Goal: Task Accomplishment & Management: Use online tool/utility

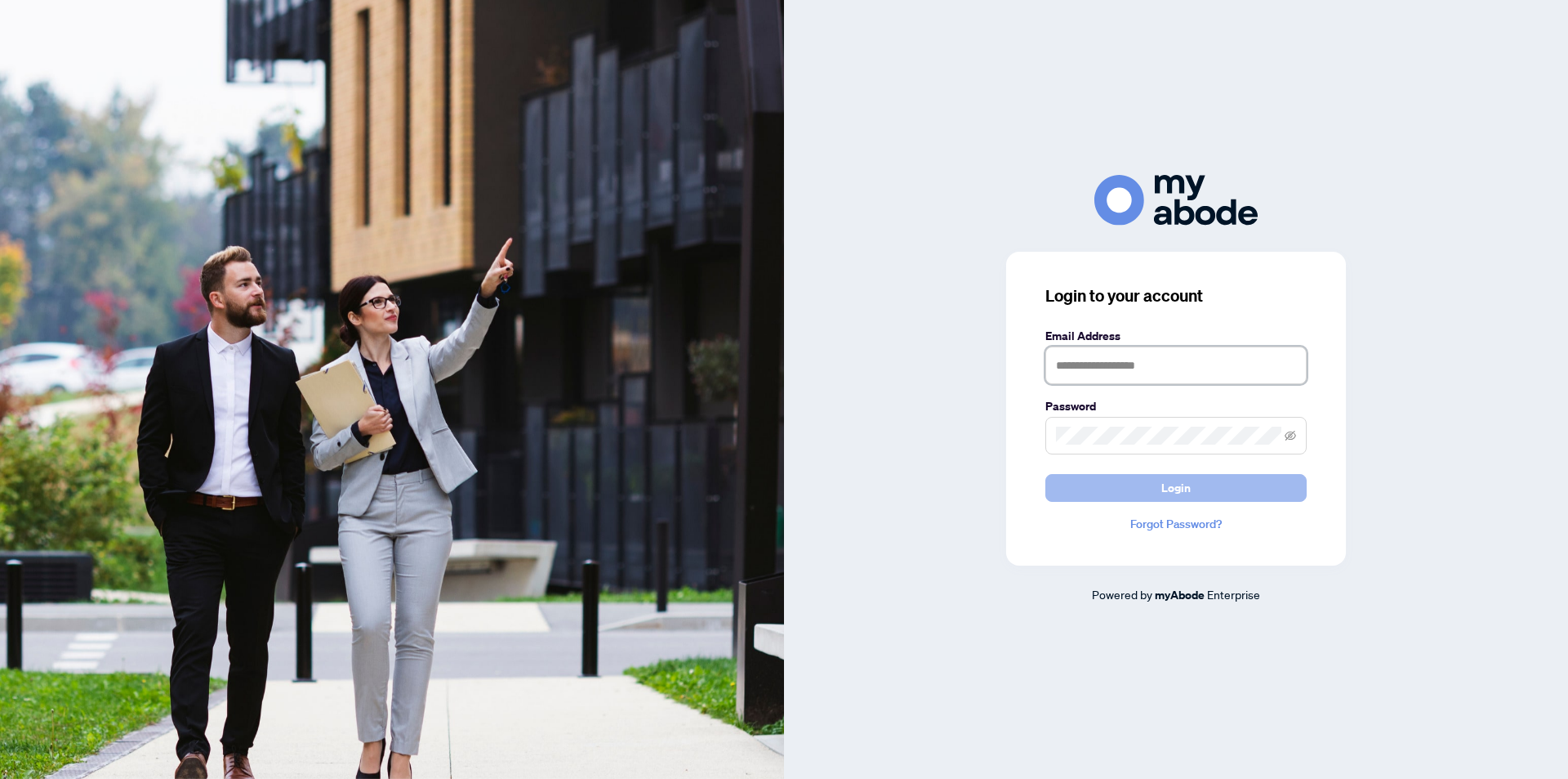
type input "**********"
click at [1101, 494] on button "Login" at bounding box center [1176, 487] width 261 height 28
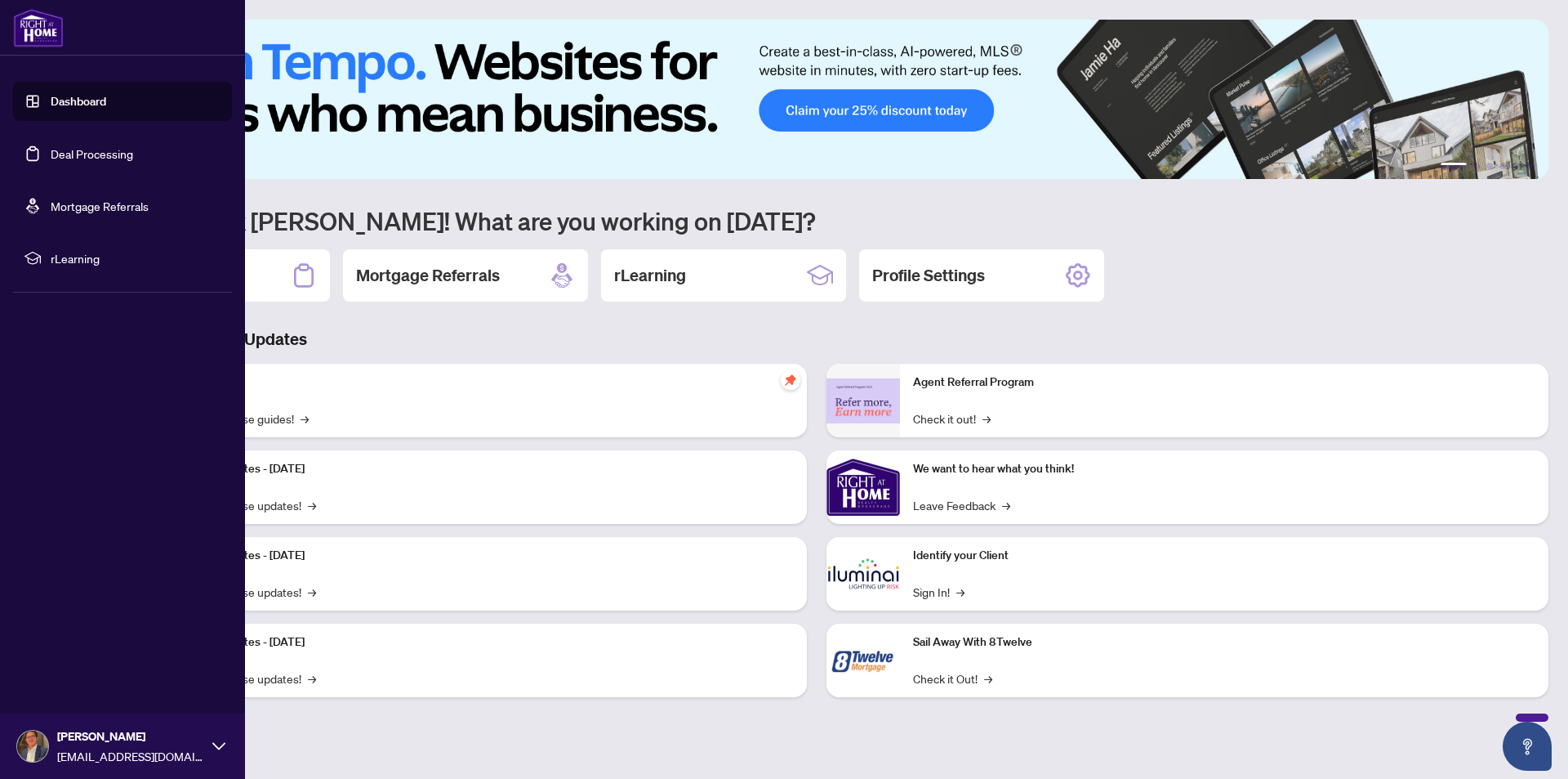
click at [89, 151] on link "Deal Processing" at bounding box center [92, 153] width 83 height 14
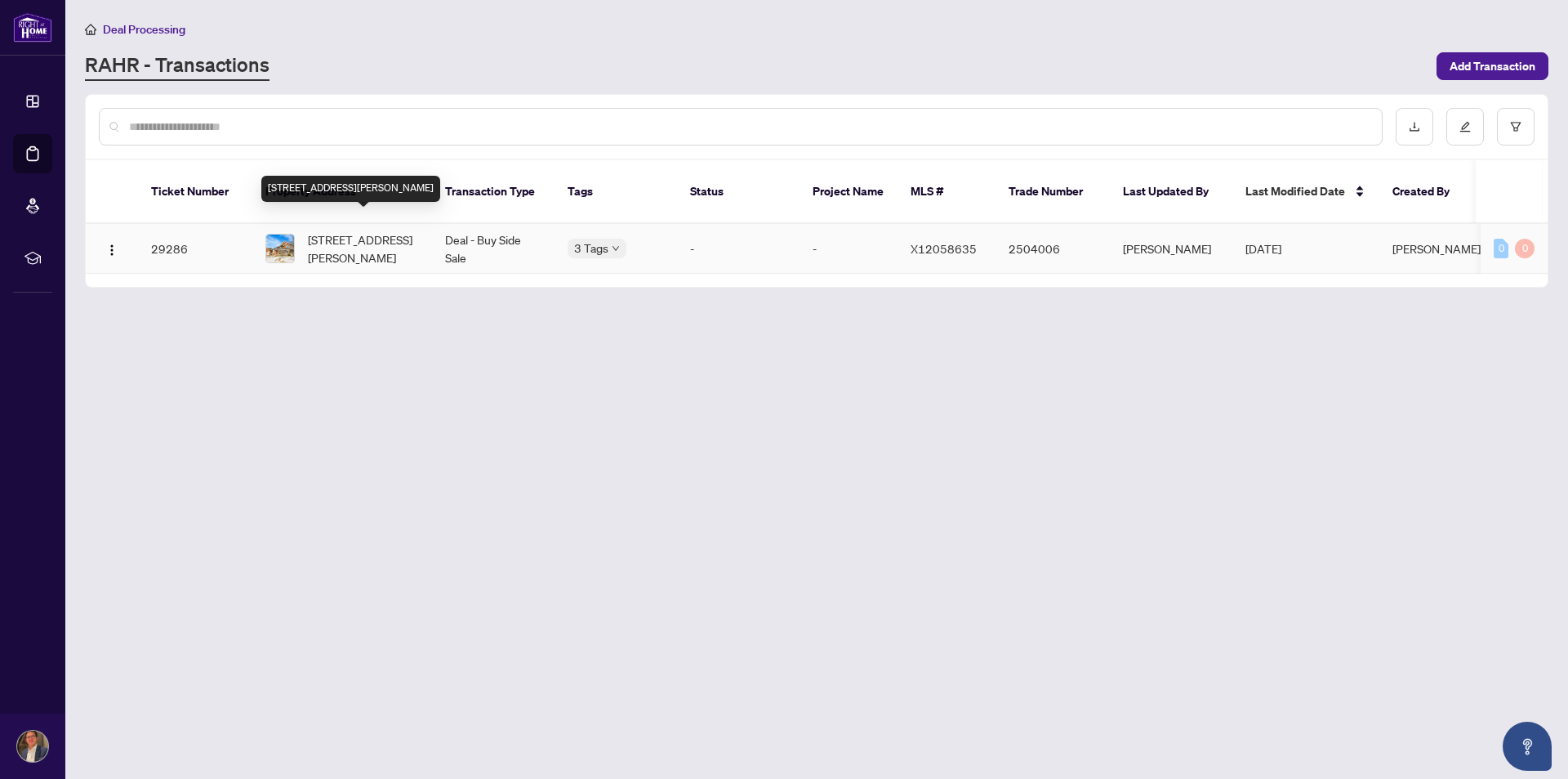
click at [322, 239] on span "[STREET_ADDRESS][PERSON_NAME]" at bounding box center [363, 248] width 111 height 36
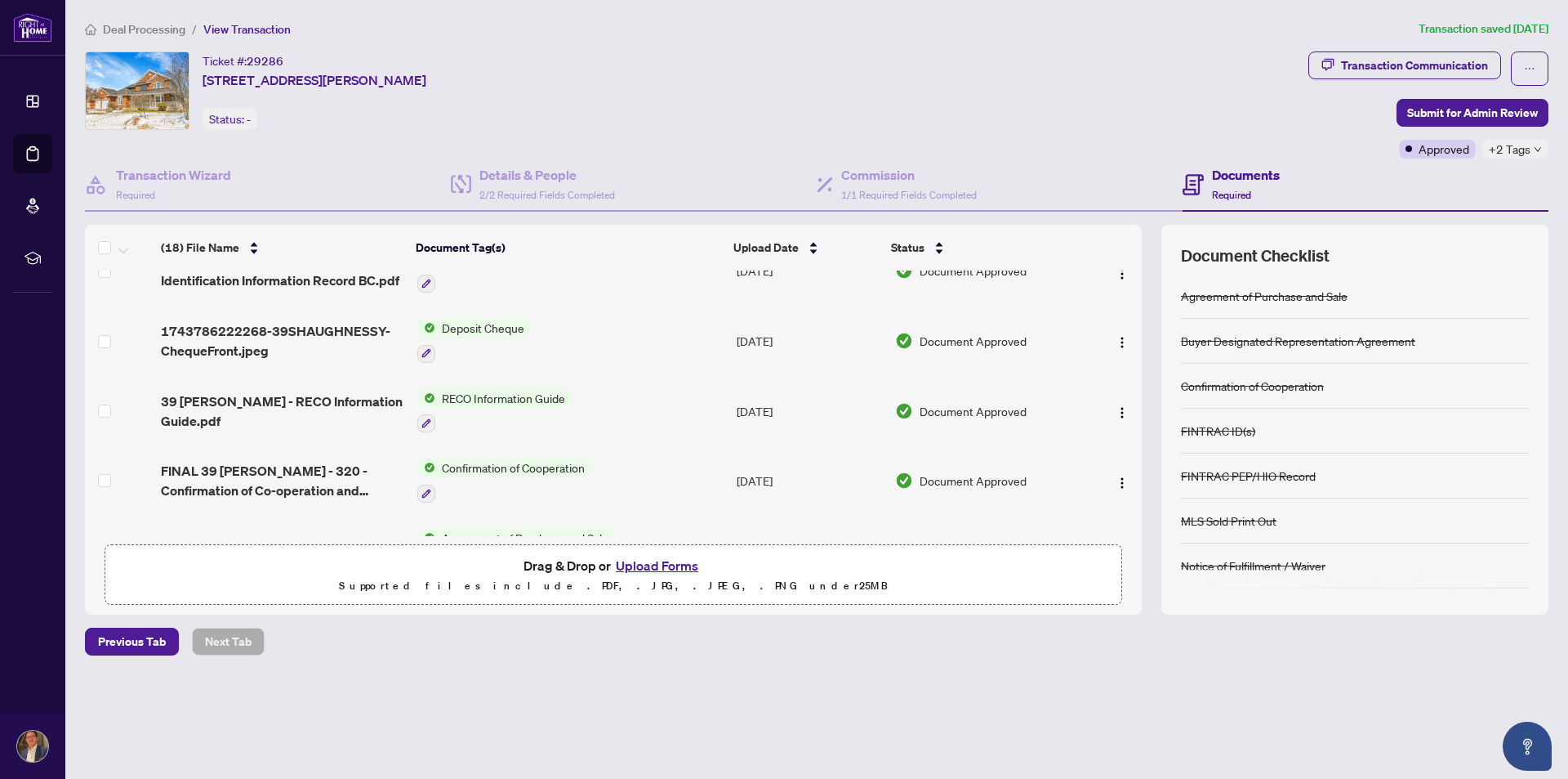
scroll to position [995, 0]
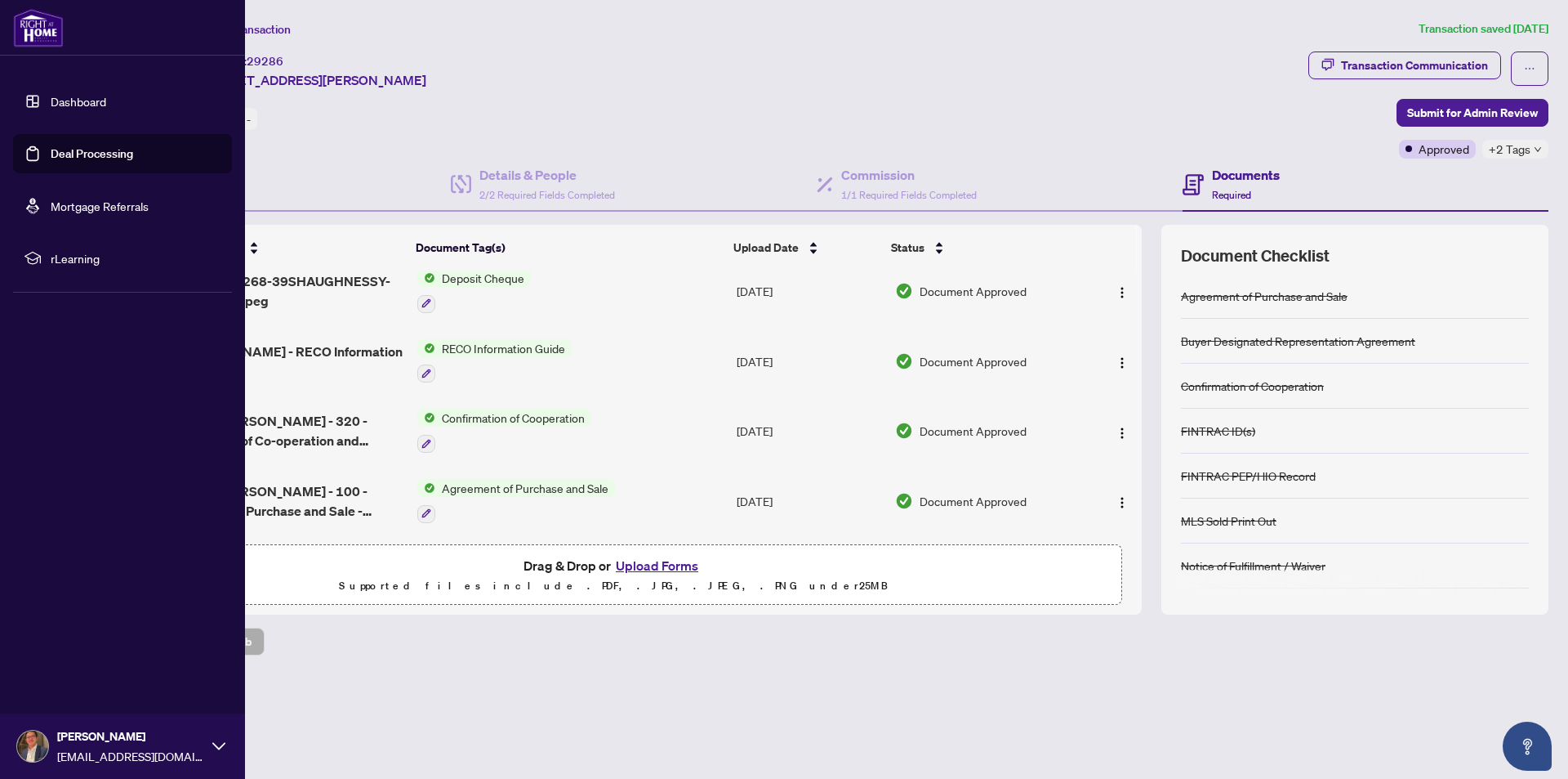
click at [36, 737] on img at bounding box center [32, 746] width 31 height 31
click at [74, 649] on span "Logout" at bounding box center [65, 649] width 36 height 26
